Goal: Find specific page/section: Find specific page/section

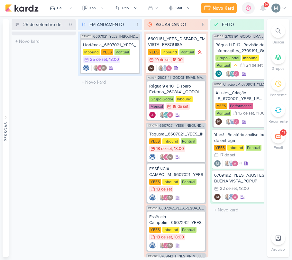
click at [264, 9] on icon at bounding box center [262, 8] width 5 height 6
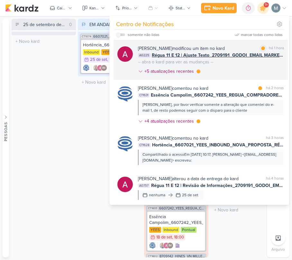
click at [212, 53] on span "Régua 11 E 12 | Ajuste Texto_2709191_GODOI_EMAIL MARKETING_OUTUBRO" at bounding box center [218, 55] width 132 height 7
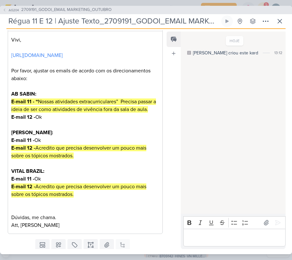
scroll to position [175, 0]
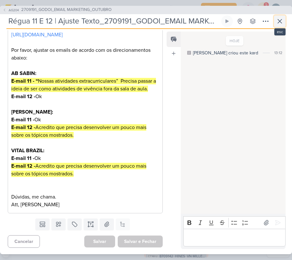
click at [282, 23] on icon at bounding box center [280, 21] width 8 height 8
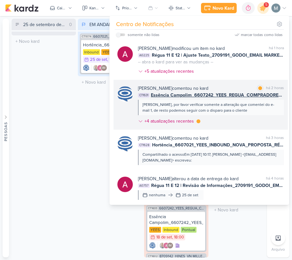
click at [224, 117] on div "Caroline Traven De Andrade comentou no kard marcar como lida há 2 horas CT1631 …" at bounding box center [211, 106] width 146 height 42
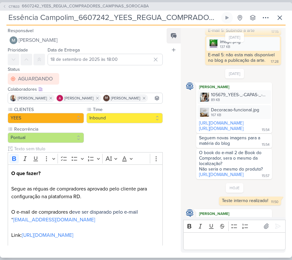
scroll to position [295, 0]
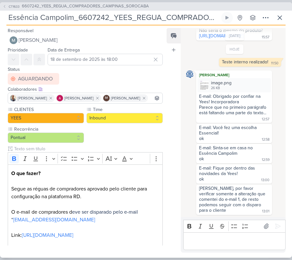
click at [201, 95] on div "Caroline Traven De Andrade image.png 26 KB Adicionar ao Kard Baixar E-mail: Obr…" at bounding box center [234, 96] width 76 height 52
click at [201, 90] on img at bounding box center [204, 85] width 9 height 9
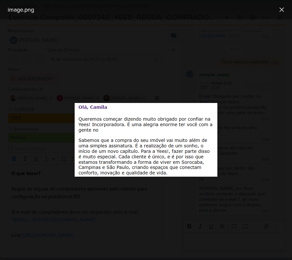
click at [237, 126] on div at bounding box center [146, 139] width 292 height 241
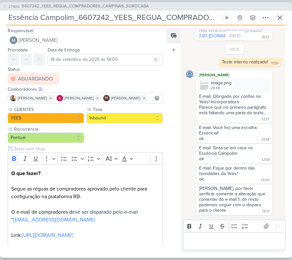
click at [249, 241] on p "Editor editing area: main" at bounding box center [235, 241] width 96 height 8
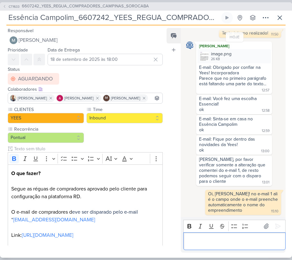
scroll to position [324, 0]
click at [206, 237] on p "Editor editing area: main" at bounding box center [235, 241] width 96 height 8
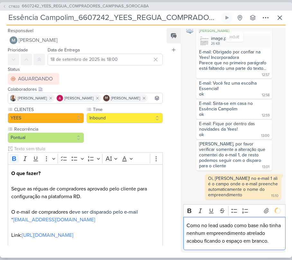
scroll to position [350, 0]
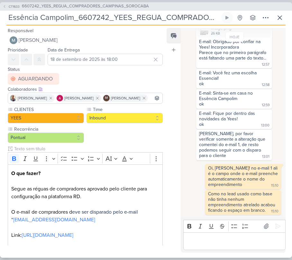
click at [240, 241] on p "Editor editing area: main" at bounding box center [235, 241] width 96 height 8
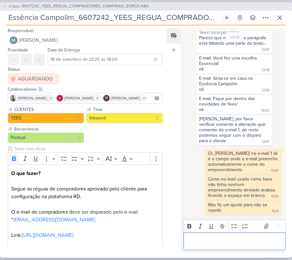
scroll to position [365, 0]
click at [239, 254] on div "Responsável Mariana Amorim Nenhum contato encontrado create new contact Novo Co…" at bounding box center [146, 141] width 292 height 232
click at [224, 247] on div "Editor editing area: main" at bounding box center [234, 241] width 102 height 18
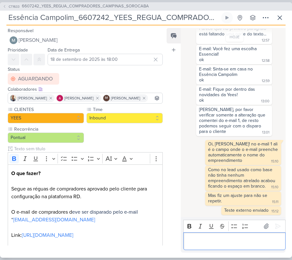
scroll to position [332, 0]
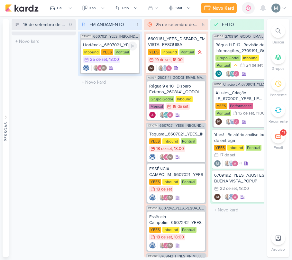
click at [122, 50] on div "Pontual" at bounding box center [122, 52] width 16 height 6
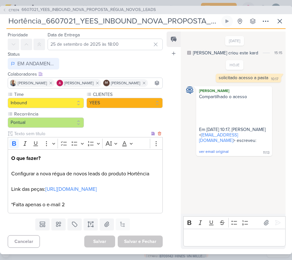
scroll to position [44, 0]
click at [274, 26] on button at bounding box center [280, 21] width 12 height 12
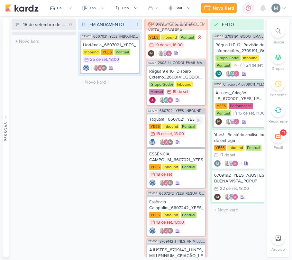
scroll to position [0, 0]
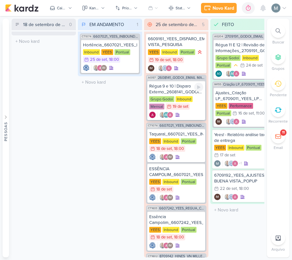
click at [163, 93] on div "Régua 9 e 10 | Disparo Externo_2608141_GODOI_EMAIL MARKETING_SETEMBRO" at bounding box center [176, 89] width 54 height 12
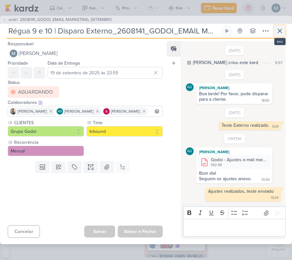
click at [276, 35] on button at bounding box center [280, 31] width 12 height 12
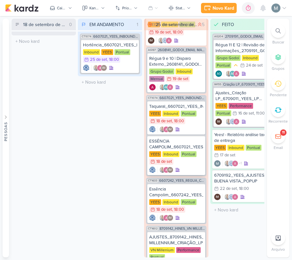
scroll to position [43, 0]
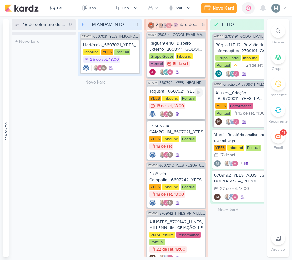
click at [186, 108] on div "YEES Inbound Pontual 18/9 [DATE] 18:00" at bounding box center [176, 103] width 54 height 14
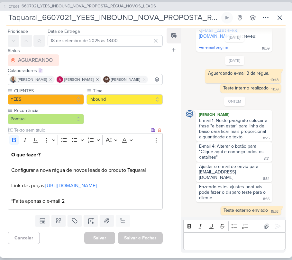
scroll to position [44, 0]
click at [280, 16] on icon at bounding box center [280, 18] width 8 height 8
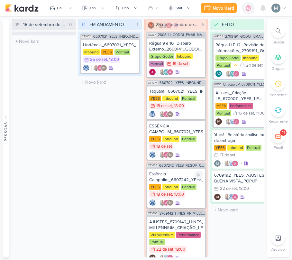
click at [175, 178] on div "Essência Campolim_6607242_YEES_REGUA_COMPRADORES_CAMPINAS_SOROCABA" at bounding box center [176, 177] width 54 height 12
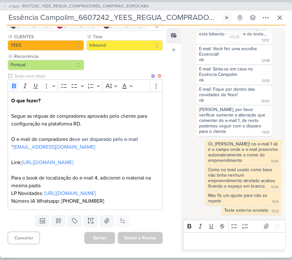
scroll to position [105, 0]
click at [87, 202] on p "O que fazer? Segue as réguas de compradores aprovado pelo cliente para configur…" at bounding box center [85, 151] width 148 height 108
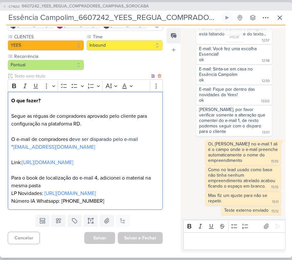
click at [87, 202] on p "O que fazer? Segue as réguas de compradores aprovado pelo cliente para configur…" at bounding box center [85, 151] width 148 height 108
copy p "551531912535"
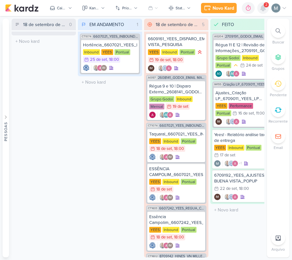
click at [263, 8] on icon at bounding box center [262, 8] width 5 height 6
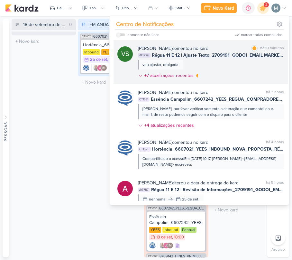
click at [244, 53] on span "Régua 11 E 12 | Ajuste Texto_2709191_GODOI_EMAIL MARKETING_OUTUBRO" at bounding box center [218, 55] width 132 height 7
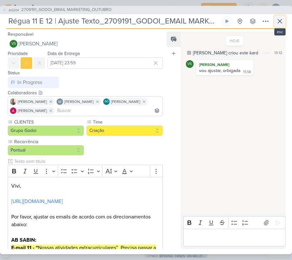
click at [274, 23] on button at bounding box center [280, 21] width 12 height 12
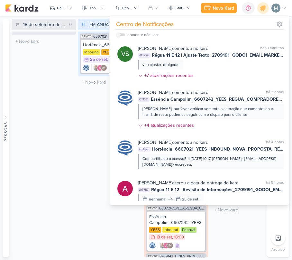
click at [50, 106] on div "18 de setembro de 2025 às 18:00 0 Mover Para Esquerda Mover Para Direita Deleta…" at bounding box center [44, 138] width 64 height 239
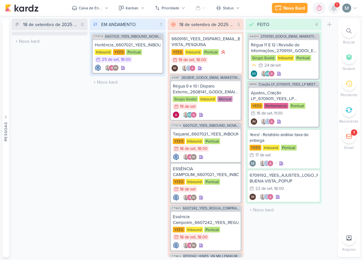
click at [292, 12] on div at bounding box center [335, 8] width 12 height 12
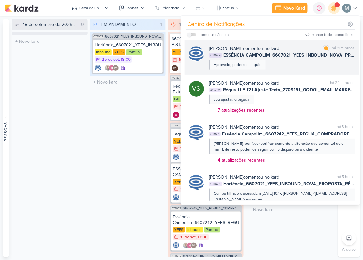
click at [292, 52] on span "ESSÊNCIA CAMPOLIM_6607021_YEES_INBOUND_NOVA_PROPOSTA_RÉGUA_NOVOS_LEADS" at bounding box center [289, 55] width 132 height 7
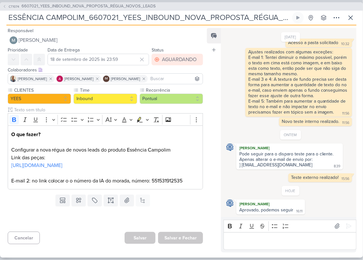
scroll to position [0, 47]
drag, startPoint x: 183, startPoint y: 15, endPoint x: 331, endPoint y: 24, distance: 147.9
click at [292, 24] on div "ESSÊNCIA CAMPOLIM_6607021_YEES_INBOUND_NOVA_PROPOSTA_RÉGUA_NOVOS_LEADS Criado p…" at bounding box center [181, 19] width 351 height 14
click at [270, 14] on input "ESSÊNCIA CAMPOLIM_6607021_YEES_INBOUND_NOVA_PROPOSTA_RÉGUA_NOVOS_LEADS" at bounding box center [148, 18] width 285 height 12
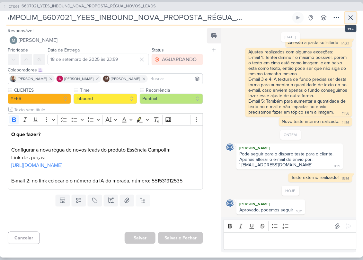
scroll to position [0, 0]
click at [292, 17] on icon at bounding box center [351, 18] width 8 height 8
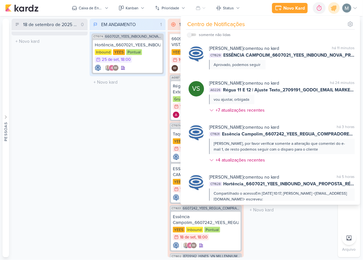
click at [99, 152] on div "EM ANDAMENTO 1 Mover Para Esquerda Mover Para Direita Deletar CT1074 6607021_YE…" at bounding box center [128, 138] width 76 height 239
